Goal: Contribute content: Contribute content

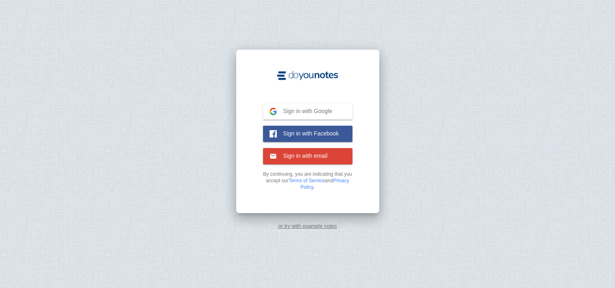
click at [302, 115] on button "Sign in with Google Google" at bounding box center [307, 111] width 89 height 16
click at [305, 110] on span "Sign in with Google" at bounding box center [305, 110] width 56 height 7
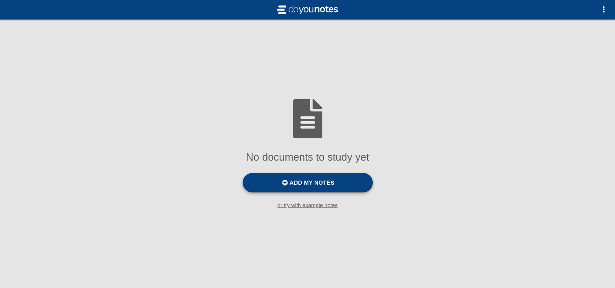
click at [343, 186] on label "Add my notes" at bounding box center [307, 182] width 130 height 19
click at [0, 0] on input "Add my notes" at bounding box center [0, 0] width 0 height 0
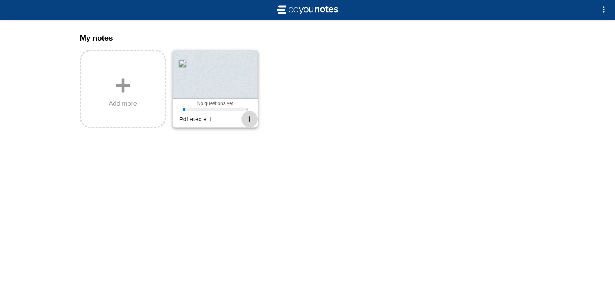
click at [248, 120] on span "button" at bounding box center [249, 118] width 5 height 5
click at [182, 143] on div at bounding box center [307, 144] width 615 height 288
click at [121, 100] on label "Add more" at bounding box center [123, 89] width 86 height 78
click at [0, 0] on input "Add my notes" at bounding box center [0, 0] width 0 height 0
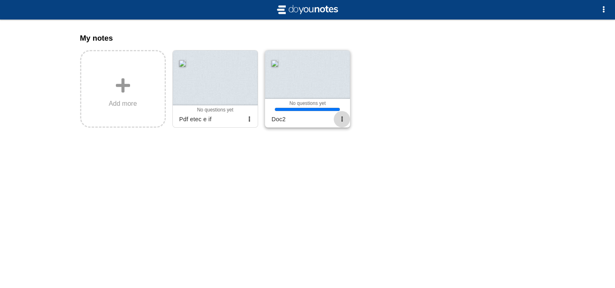
click at [342, 121] on span "button" at bounding box center [341, 118] width 5 height 5
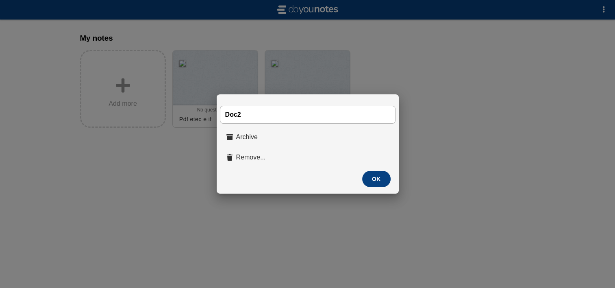
click at [297, 112] on input "Doc2" at bounding box center [307, 115] width 175 height 18
type input "Doc"
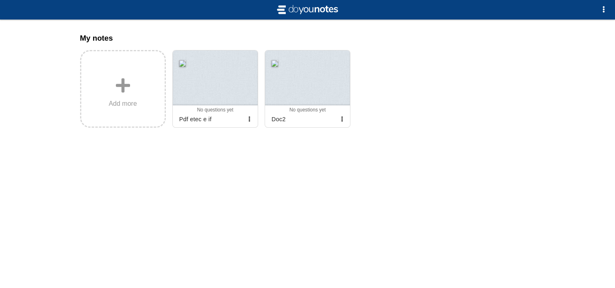
type input "Pdf etec e if 2"
click at [224, 106] on div "0 0 0 0 No questions yet Archived Pdf etec e if" at bounding box center [215, 116] width 85 height 22
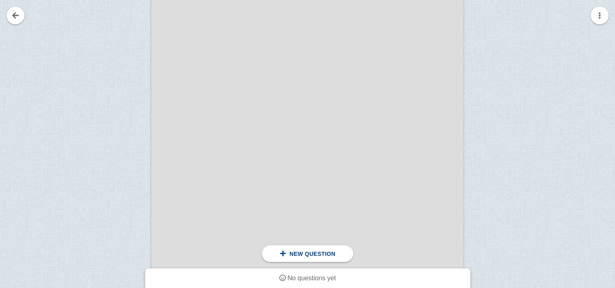
scroll to position [183, 0]
click at [315, 259] on div "New question" at bounding box center [307, 253] width 91 height 17
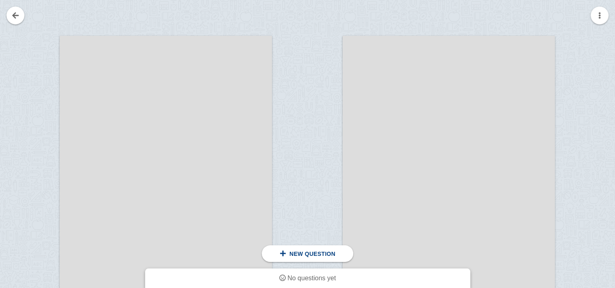
scroll to position [97, 0]
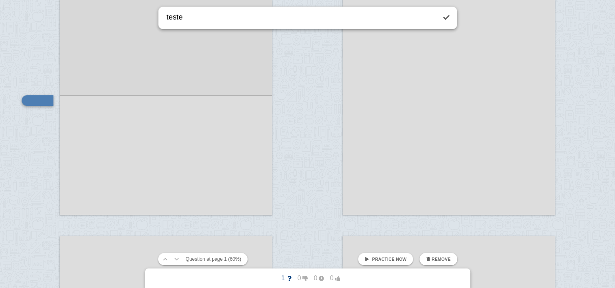
type textarea "teste"
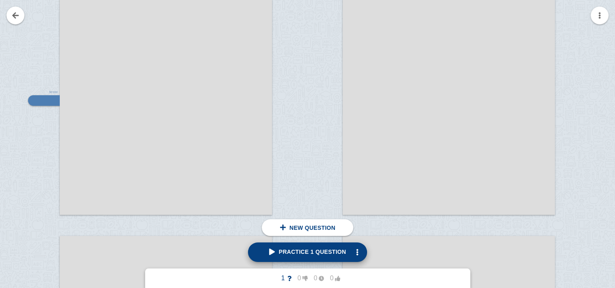
click at [319, 252] on span "Practice 1 question" at bounding box center [307, 251] width 77 height 6
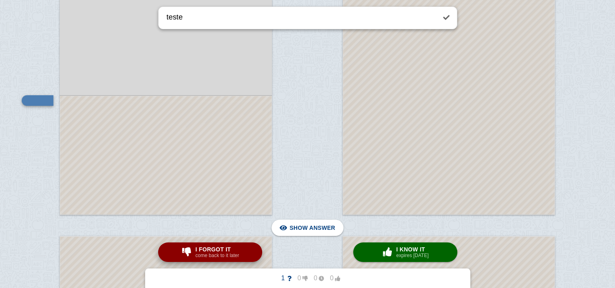
click at [240, 252] on button "I forgot it come back to it later" at bounding box center [210, 251] width 104 height 19
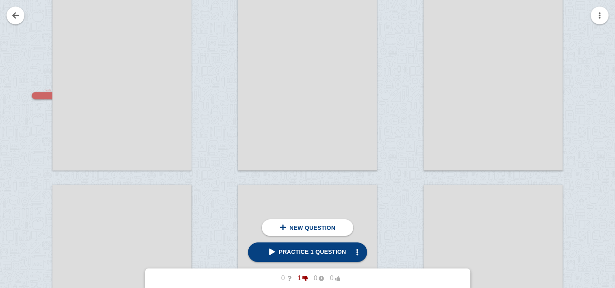
scroll to position [124, 0]
